Goal: Transaction & Acquisition: Purchase product/service

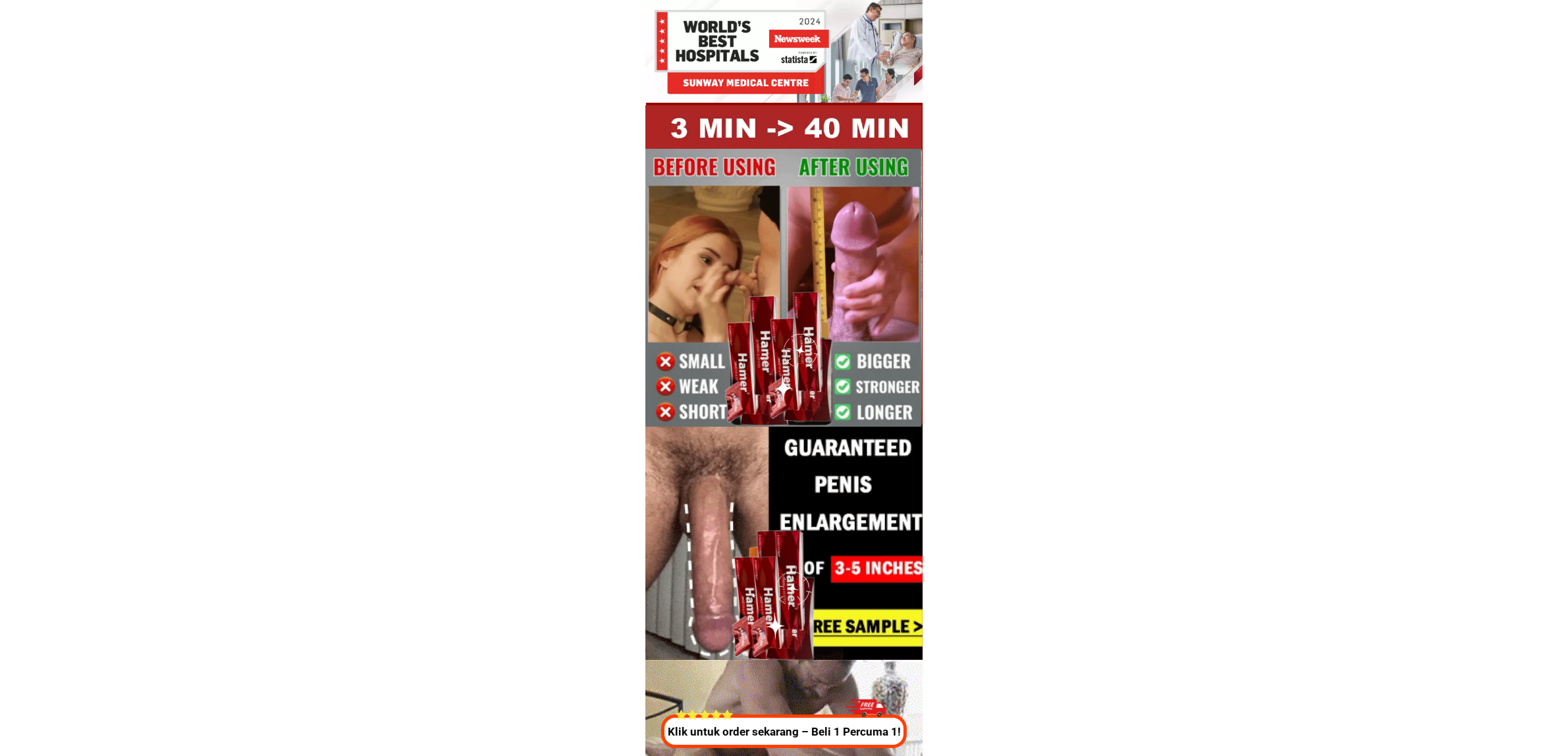
drag, startPoint x: 759, startPoint y: 741, endPoint x: 803, endPoint y: 755, distance: 46.2
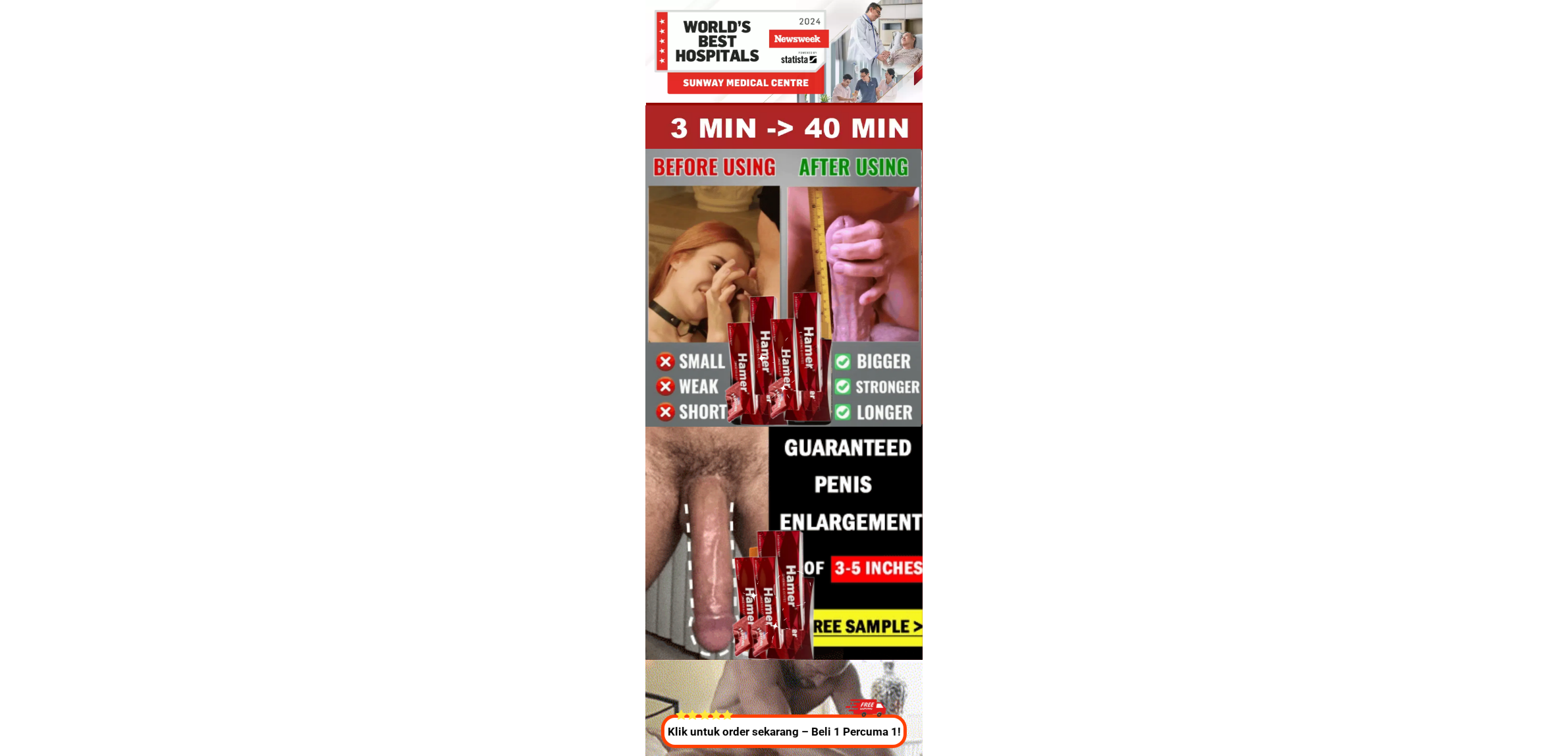
click at [759, 741] on p "Klik untuk order sekarang – Beli 1 Percuma 1!" at bounding box center [783, 732] width 252 height 17
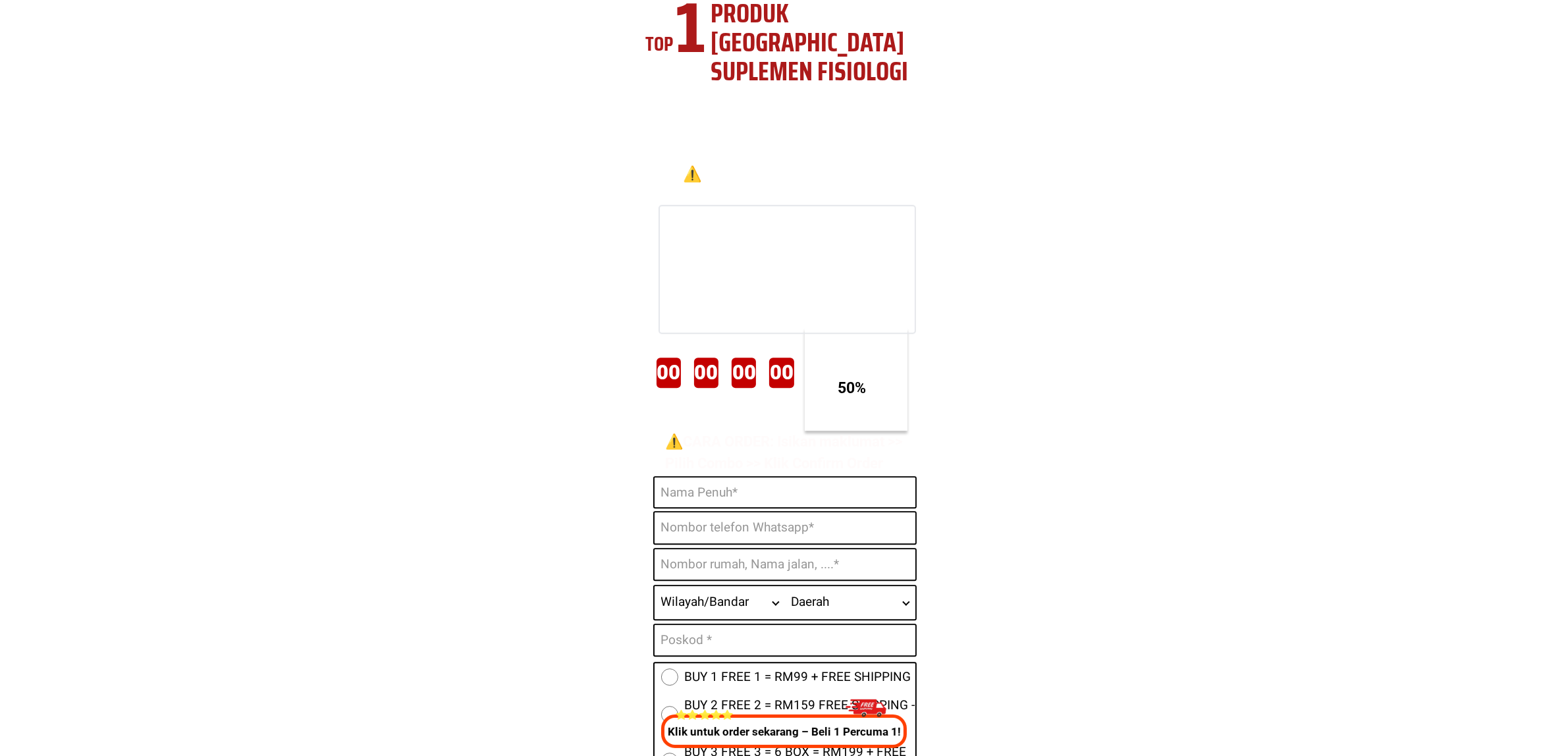
scroll to position [4897, 0]
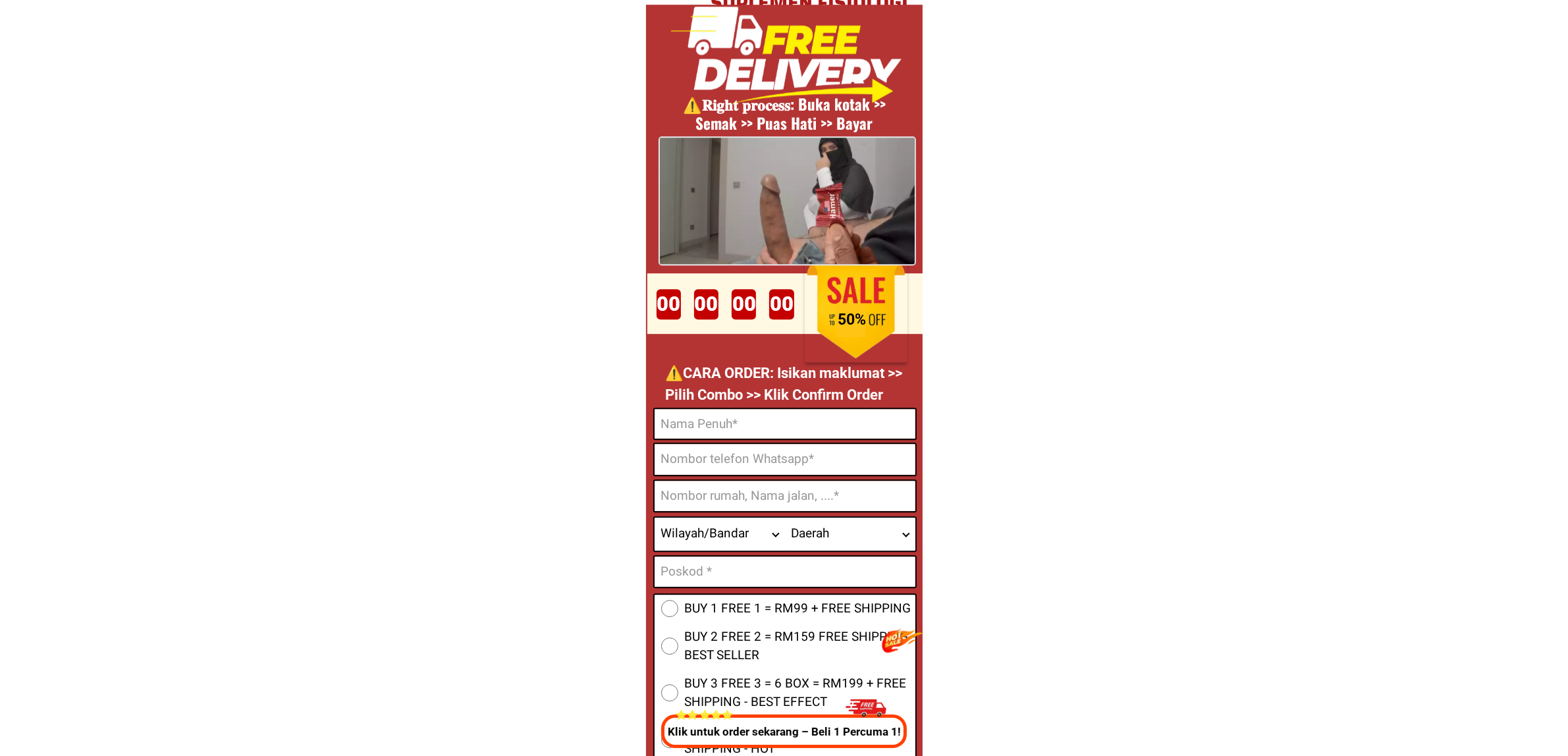
click at [757, 461] on input "Input phone_number" at bounding box center [784, 458] width 261 height 31
paste input "0178175366"
type input "0178175366"
click at [769, 418] on input "Input full_name" at bounding box center [784, 423] width 261 height 29
paste input "Azizan Abd Rahman"
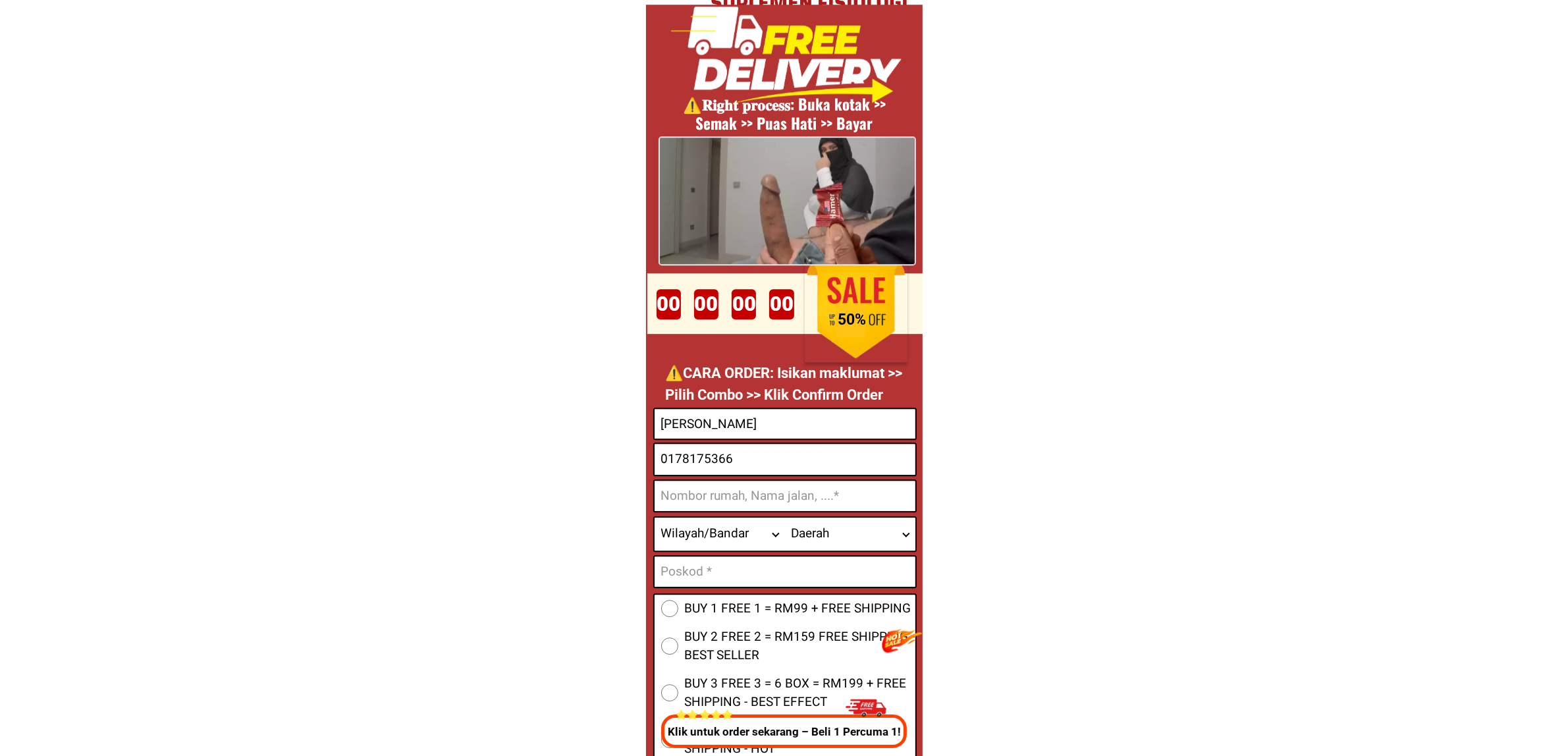
type input "Azizan Abd Rahman"
click at [746, 489] on input "Input address" at bounding box center [784, 496] width 261 height 30
paste input "3, Jalan monsun satu 8/6A, sekyen 8"
type input "3, Jalan monsun satu 8/6A, sekyen 8"
click at [718, 544] on select "Wilayah/Bandar Johor Kedah Kelantan Melaka Negeri Sembilan Pahang Penang Perak …" at bounding box center [719, 534] width 130 height 33
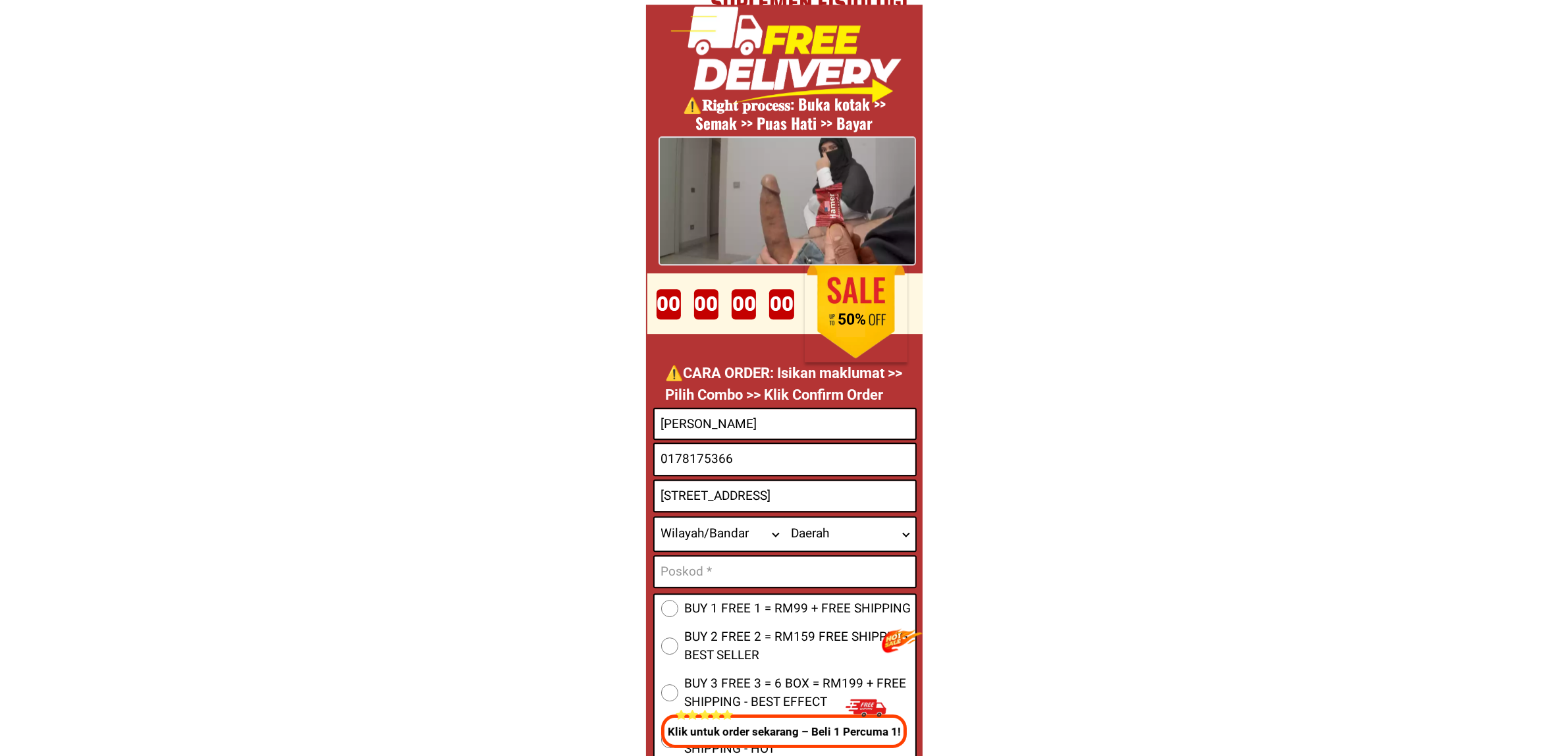
select select "60_R2932285"
click at [655, 518] on select "Wilayah/Bandar Johor Kedah Kelantan Melaka Negeri Sembilan Pahang Penang Perak …" at bounding box center [719, 534] width 130 height 33
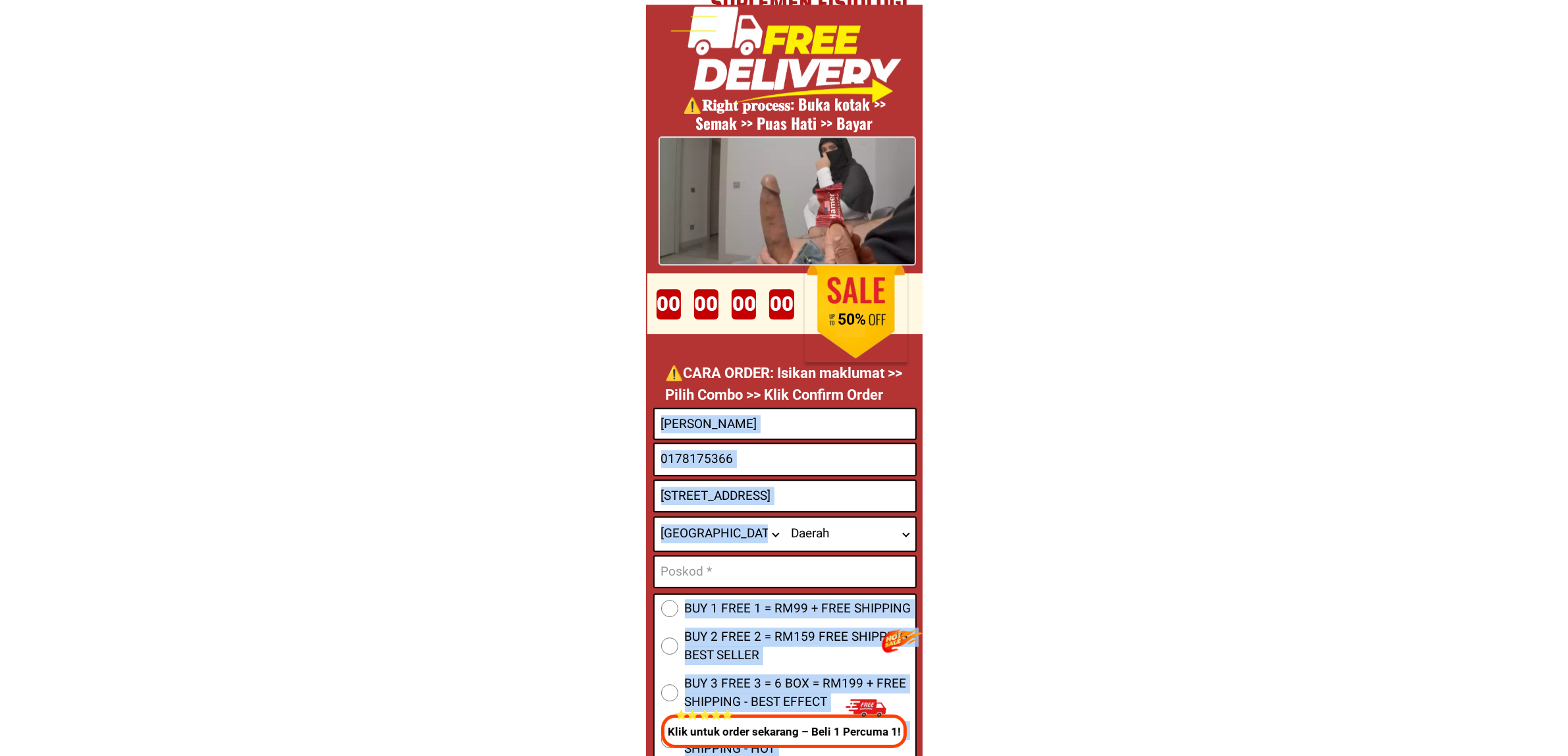
drag, startPoint x: 880, startPoint y: 551, endPoint x: 870, endPoint y: 539, distance: 15.6
click at [878, 548] on form "BUY 1 FREE 1 = RM99 + FREE SHIPPING BUY 2 FREE 2 = RM159 FREE SHIPPING - BEST S…" at bounding box center [785, 634] width 264 height 452
click at [870, 539] on select "Daerah Ampang Balakong Bandar Baru Bangi Bandar Puncak Alam Banting Batang Kali…" at bounding box center [850, 534] width 130 height 33
click at [835, 548] on select "Daerah Ampang Balakong Bandar Baru Bangi Bandar Puncak Alam Banting Batang Kali…" at bounding box center [850, 534] width 130 height 33
select select "60_R6000045"
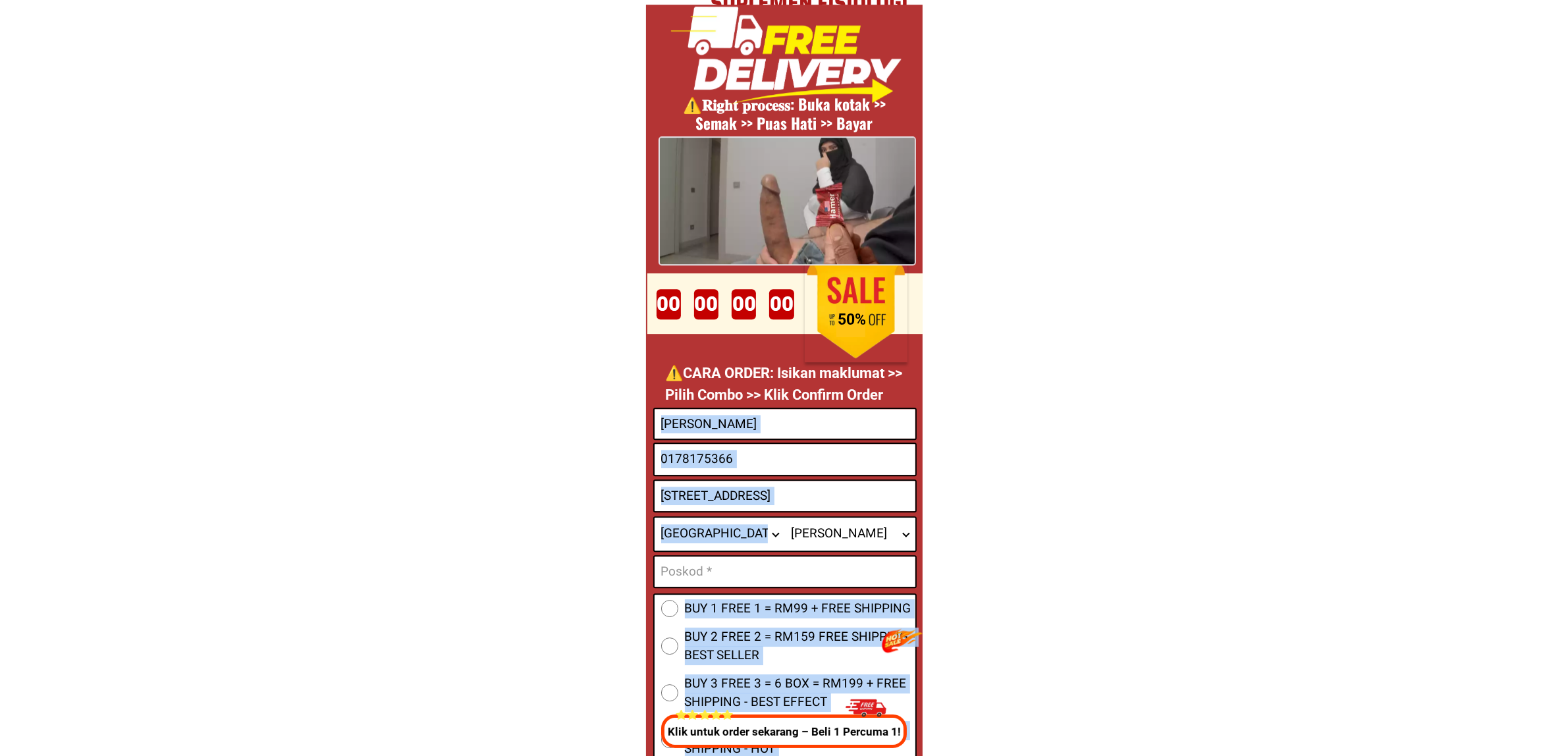
click at [785, 518] on select "Daerah Ampang Balakong Bandar Baru Bangi Bandar Puncak Alam Banting Batang Kali…" at bounding box center [850, 534] width 130 height 33
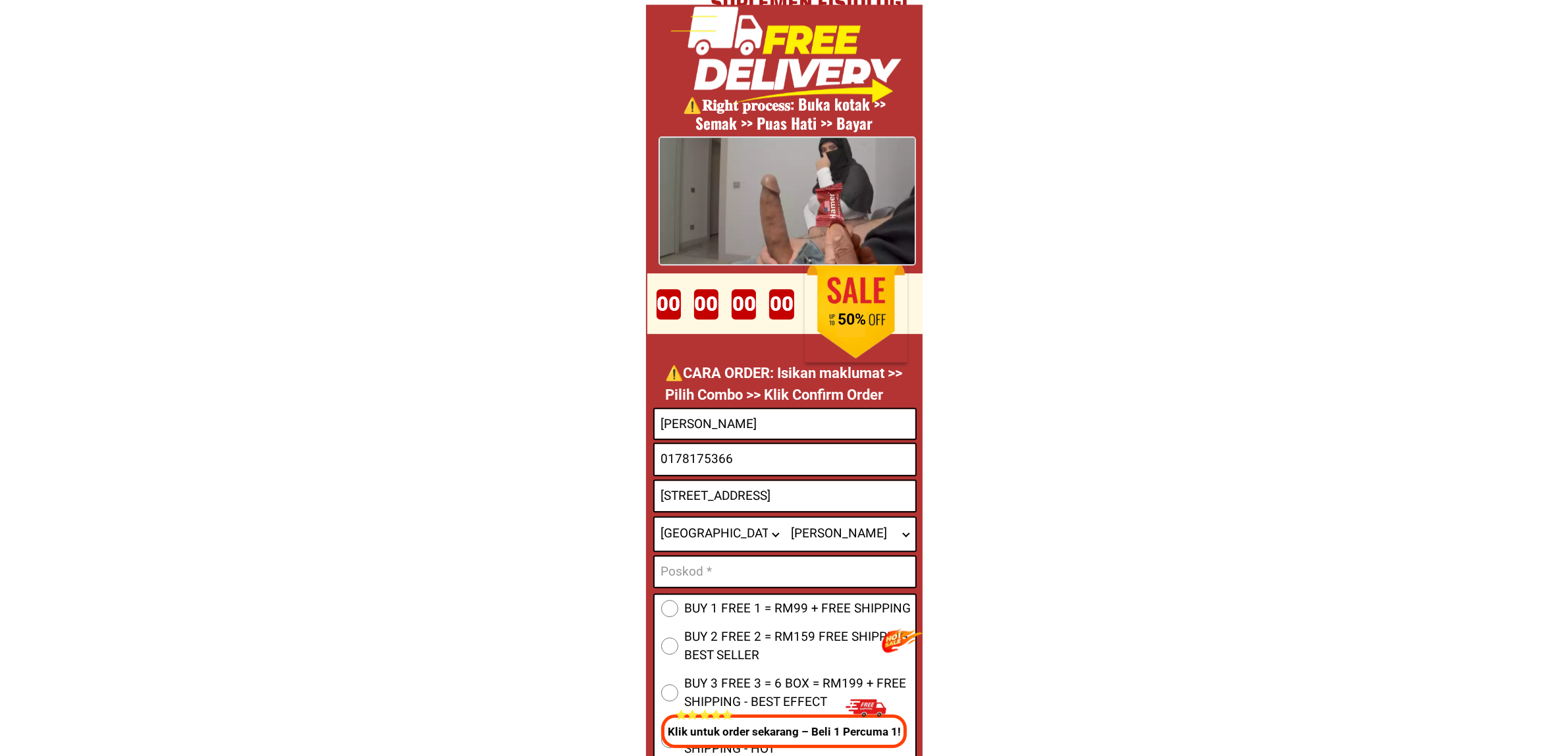
drag, startPoint x: 782, startPoint y: 561, endPoint x: 807, endPoint y: 562, distance: 25.0
click at [782, 561] on input "Input text_input_1" at bounding box center [784, 571] width 261 height 30
click at [860, 569] on input "Input text_input_1" at bounding box center [784, 571] width 261 height 30
type input "40000"
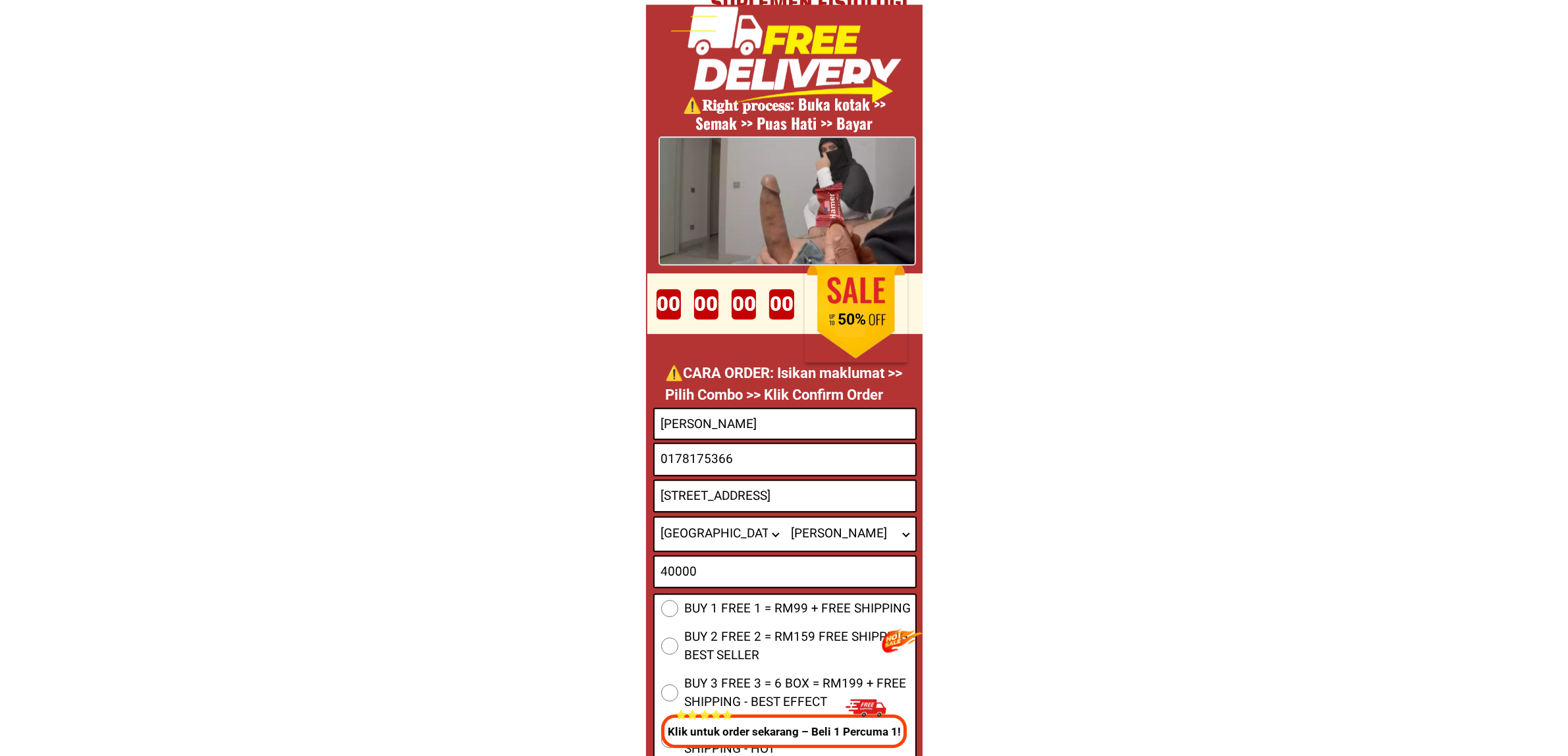
click at [816, 617] on div "BUY 1 FREE 1 = RM99 + FREE SHIPPING BUY 2 FREE 2 = RM159 FREE SHIPPING - BEST S…" at bounding box center [785, 679] width 264 height 171
drag, startPoint x: 849, startPoint y: 598, endPoint x: 862, endPoint y: 603, distance: 13.9
click at [848, 600] on span "BUY 1 FREE 1 = RM99 + FREE SHIPPING" at bounding box center [798, 609] width 227 height 19
click at [678, 600] on input "BUY 1 FREE 1 = RM99 + FREE SHIPPING" at bounding box center [670, 608] width 17 height 17
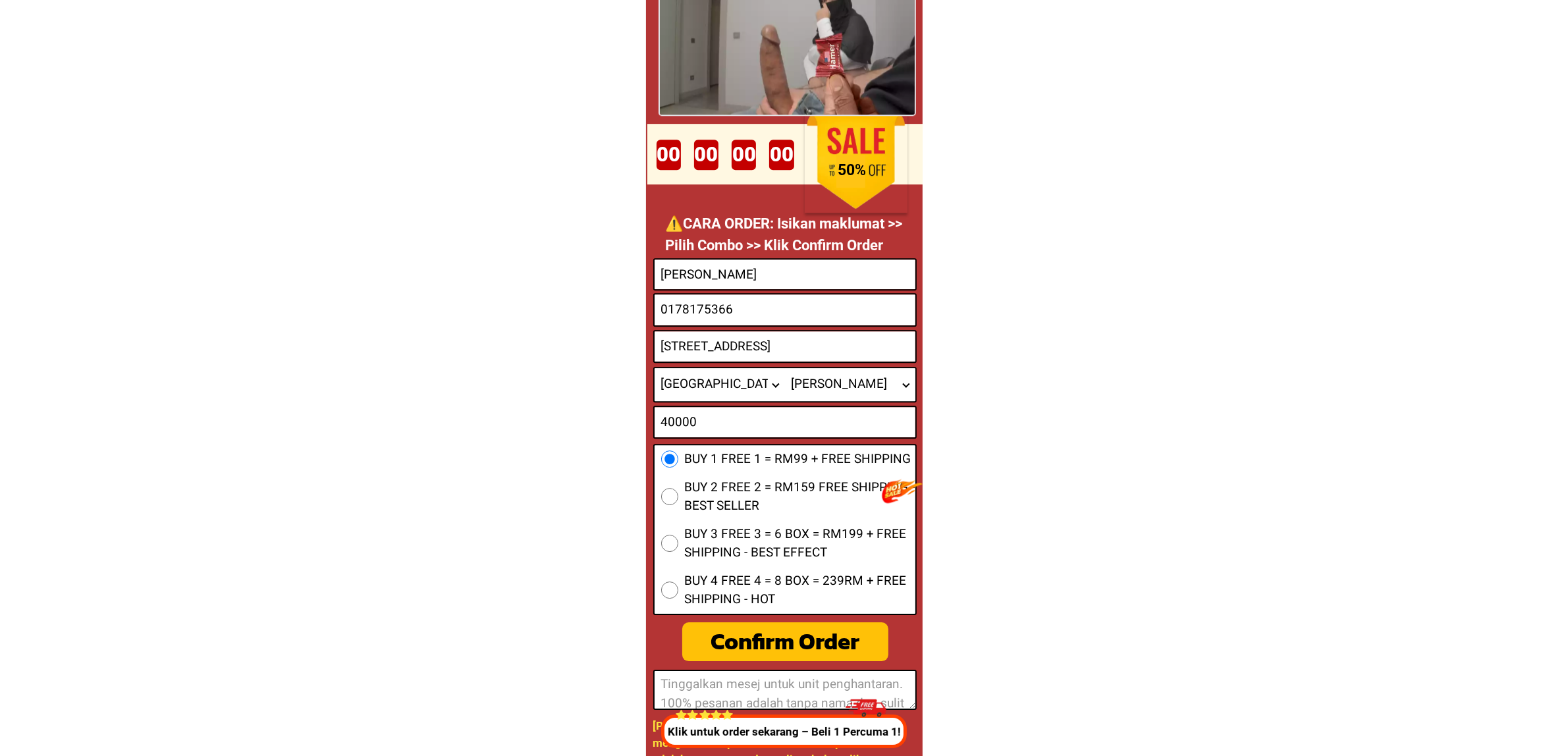
scroll to position [5061, 0]
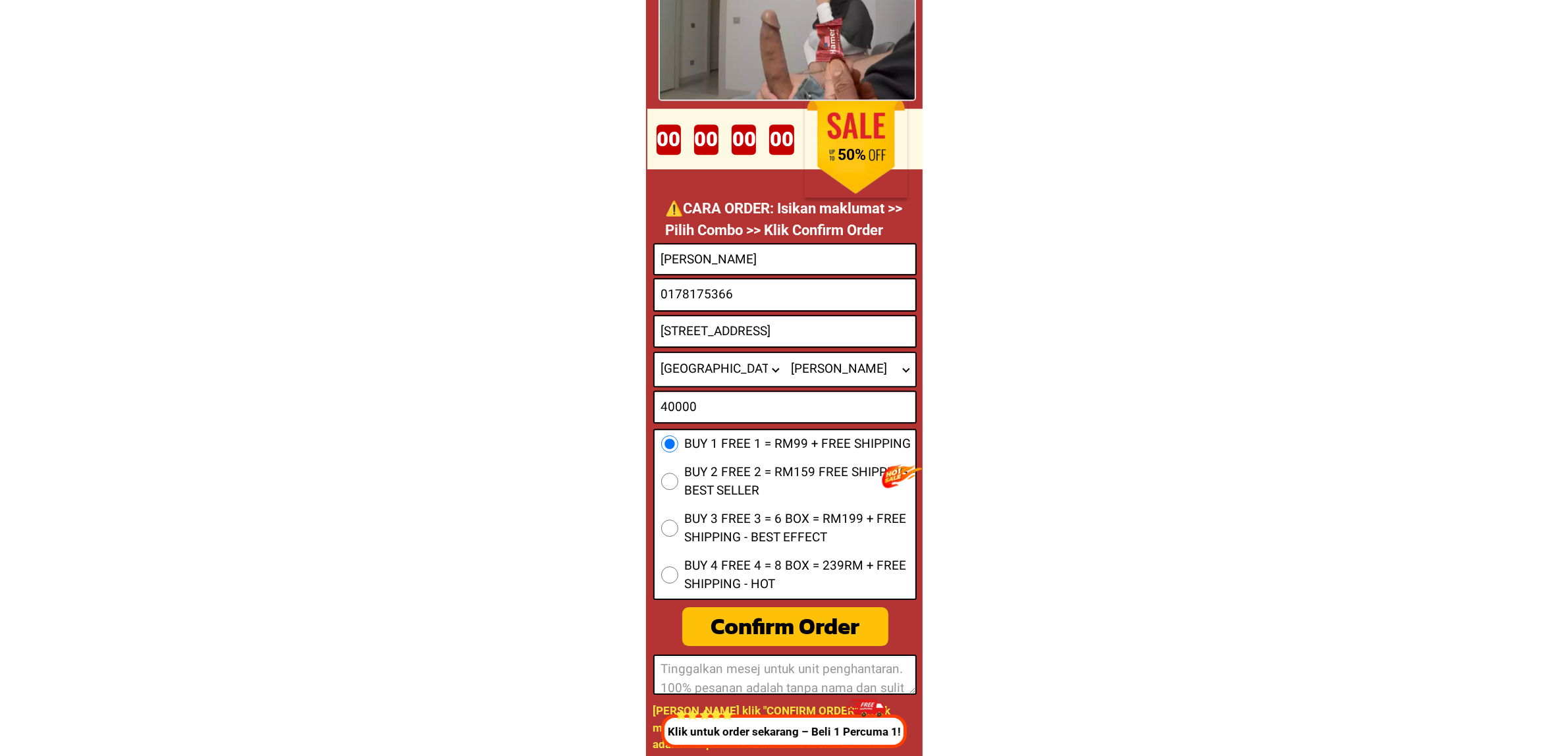
click at [777, 619] on div "Confirm Order" at bounding box center [784, 626] width 212 height 36
radio input "true"
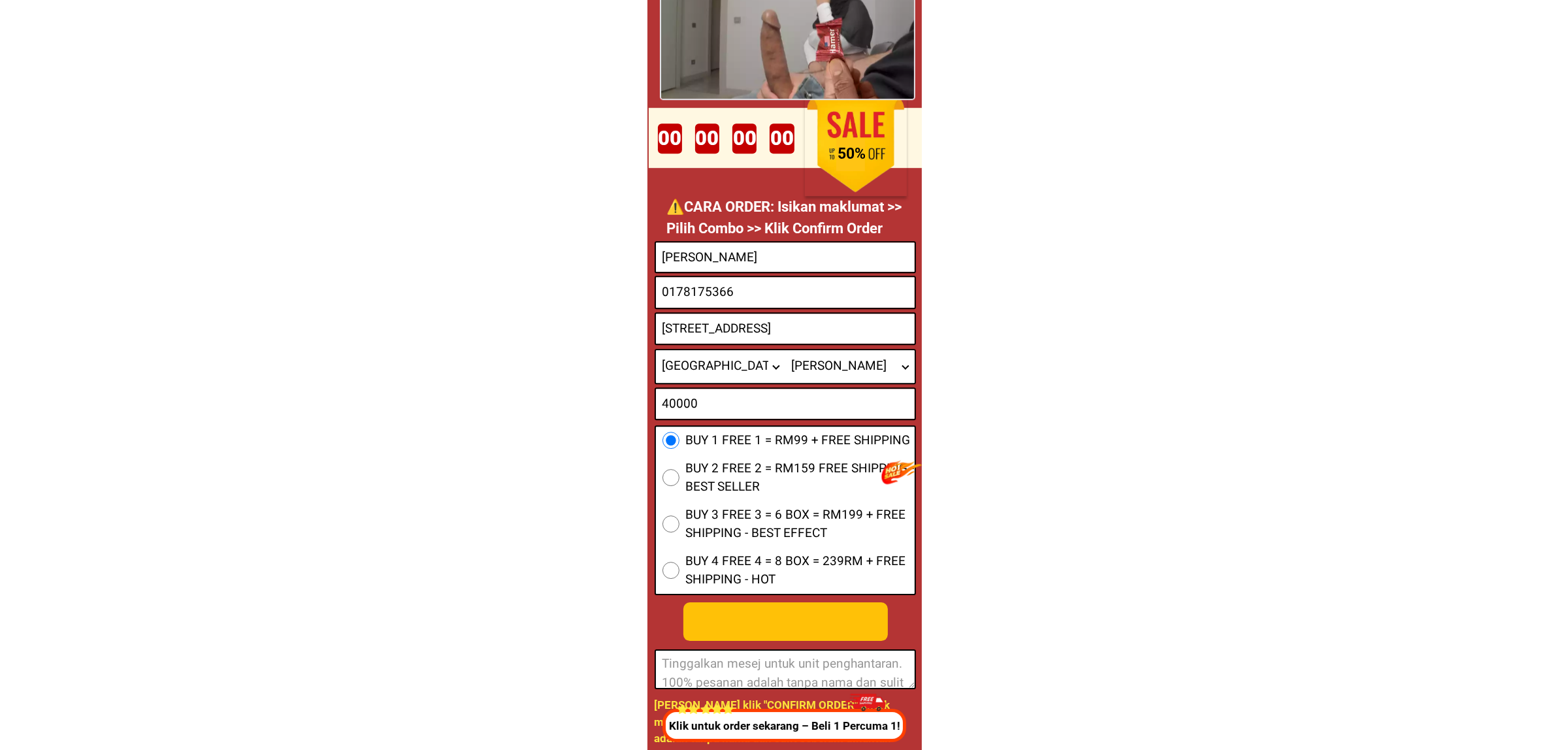
scroll to position [0, 0]
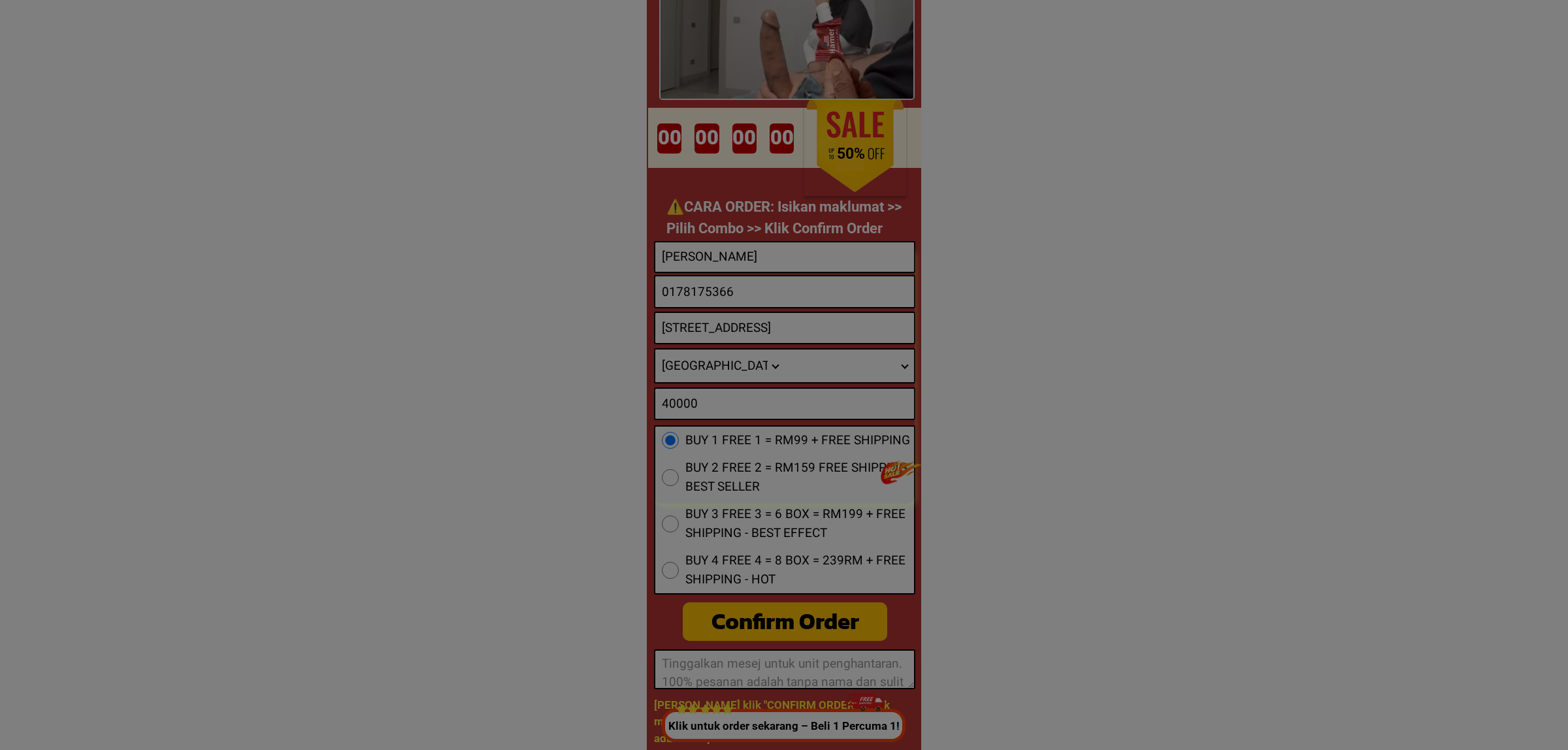
click at [982, 380] on div at bounding box center [784, 375] width 1568 height 750
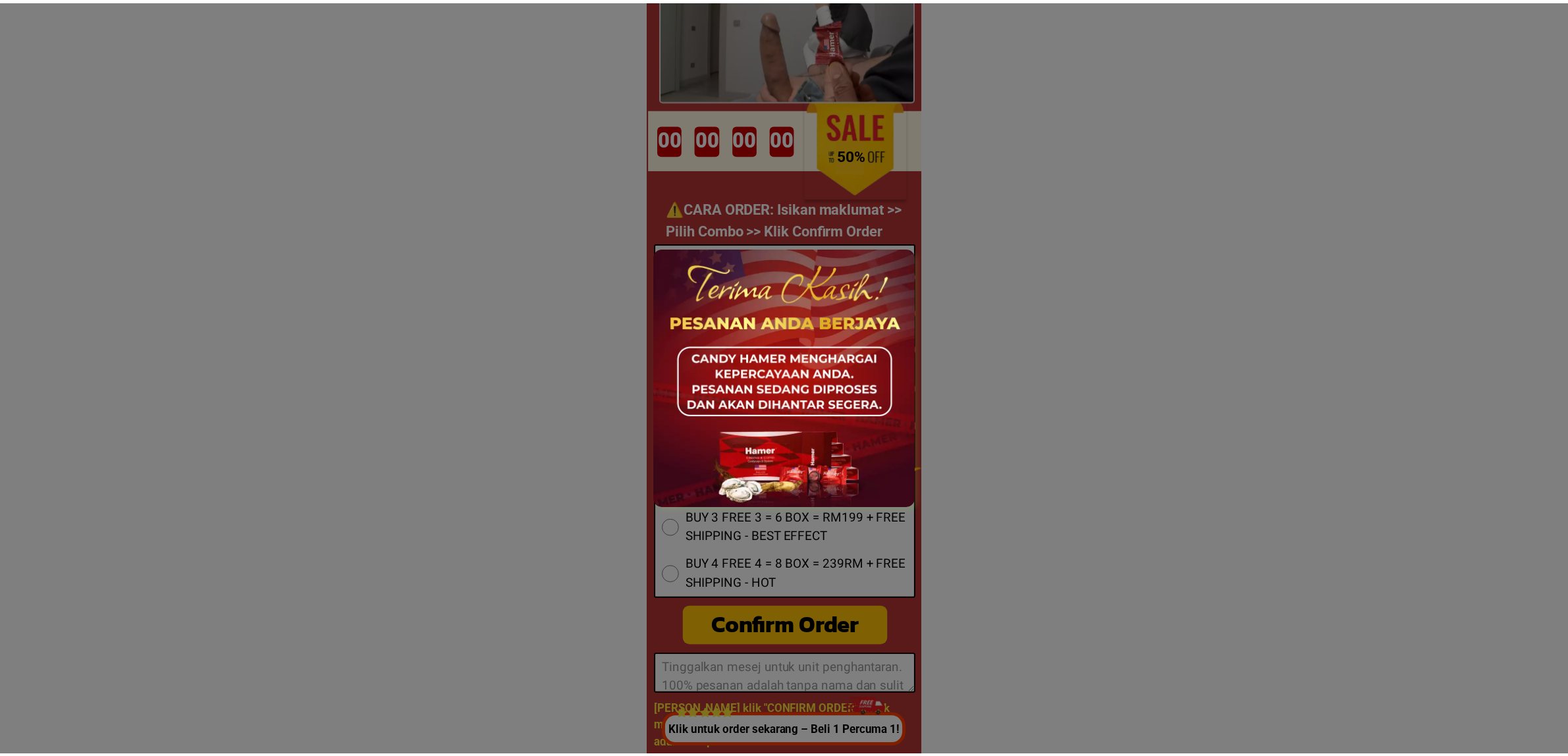
scroll to position [5061, 0]
